Goal: Task Accomplishment & Management: Complete application form

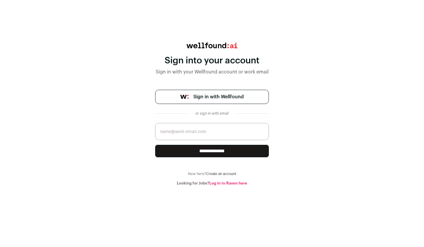
click at [172, 131] on input "email" at bounding box center [212, 131] width 114 height 17
type input "[EMAIL_ADDRESS][DOMAIN_NAME]"
click at [176, 153] on input "**********" at bounding box center [212, 151] width 114 height 12
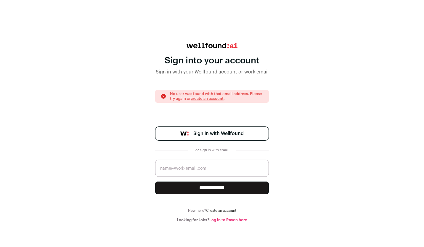
click at [192, 133] on link "Sign in with Wellfound" at bounding box center [212, 133] width 114 height 14
